Goal: Transaction & Acquisition: Purchase product/service

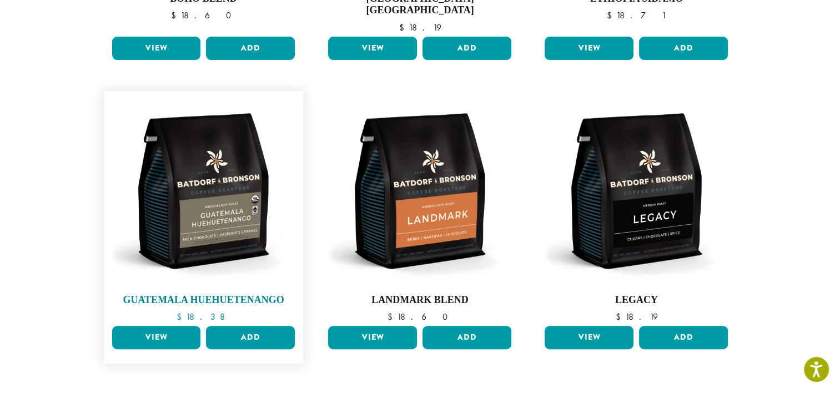
scroll to position [333, 0]
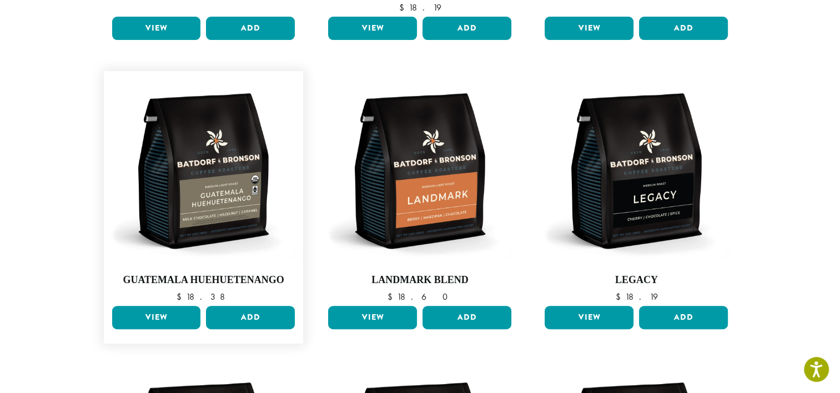
click at [165, 306] on link "View" at bounding box center [156, 317] width 89 height 23
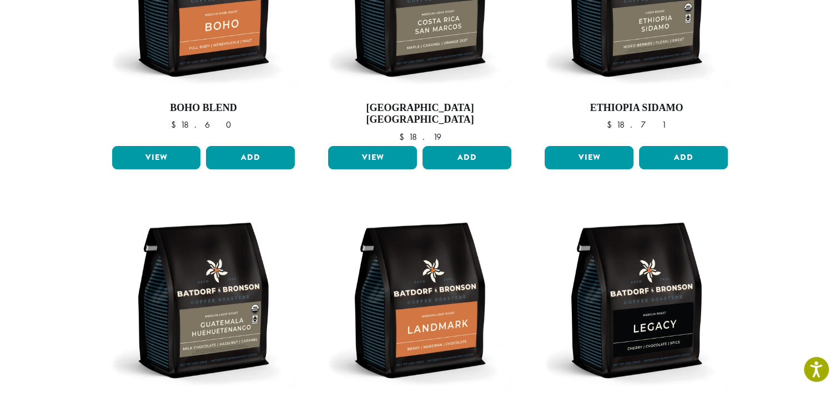
scroll to position [278, 0]
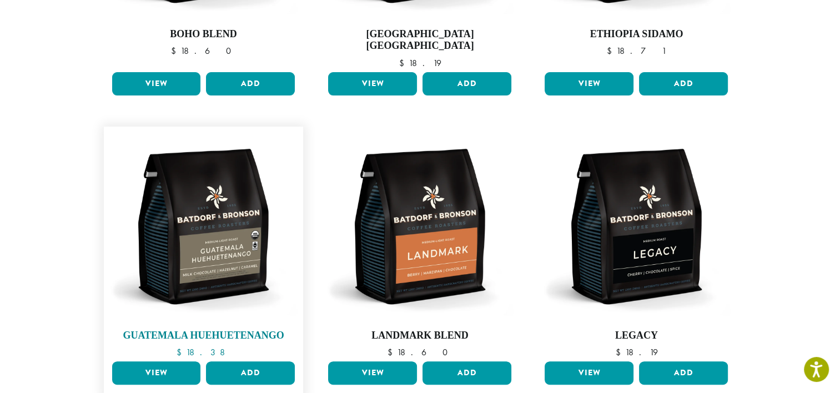
click at [209, 240] on img at bounding box center [203, 226] width 189 height 189
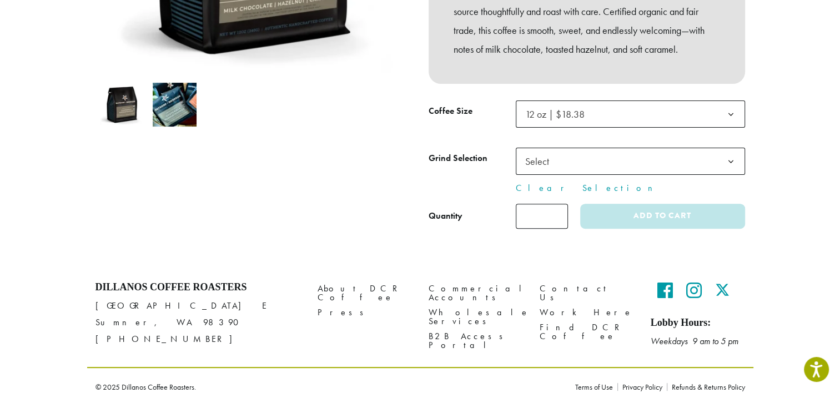
scroll to position [336, 0]
